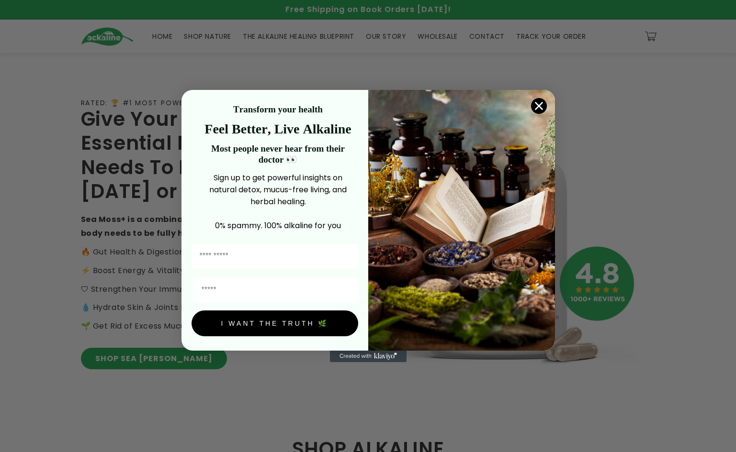
click at [532, 105] on circle "Close dialog" at bounding box center [538, 106] width 16 height 16
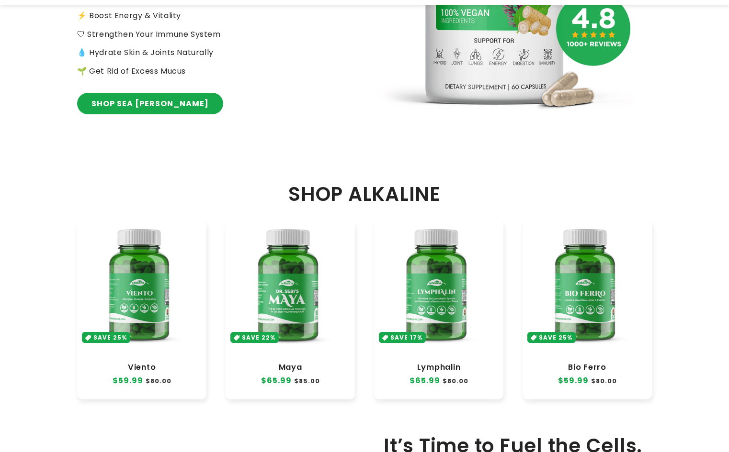
scroll to position [383, 0]
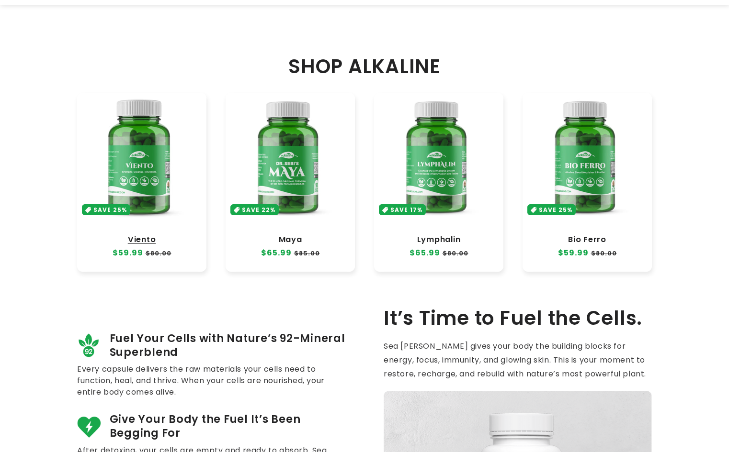
click at [136, 235] on link "Viento" at bounding box center [142, 240] width 110 height 10
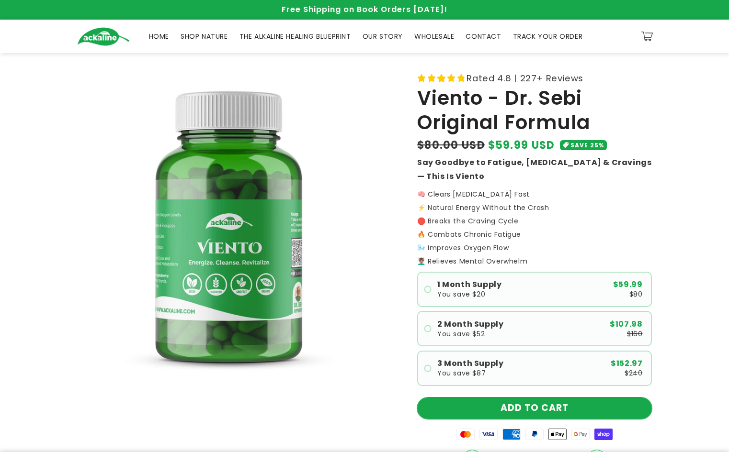
click at [493, 407] on button "ADD TO CART" at bounding box center [534, 409] width 235 height 22
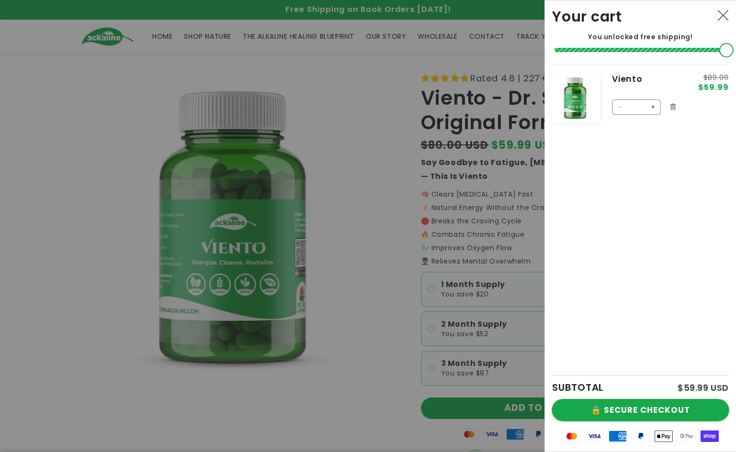
click at [605, 414] on button "🔒 SECURE CHECKOUT" at bounding box center [640, 411] width 177 height 22
